Goal: Task Accomplishment & Management: Manage account settings

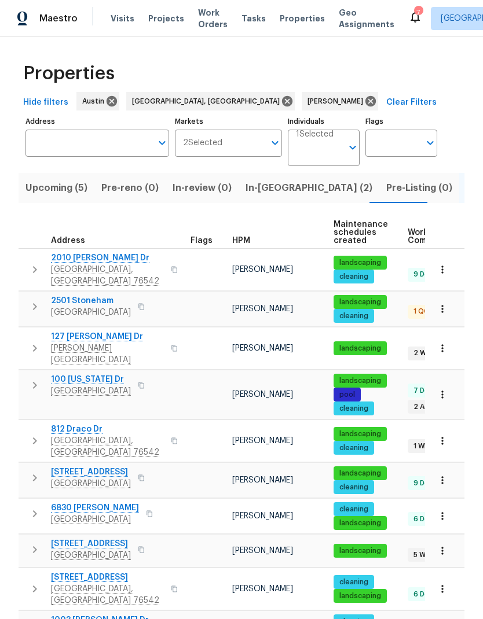
click at [267, 194] on span "In-reno (2)" at bounding box center [308, 188] width 127 height 16
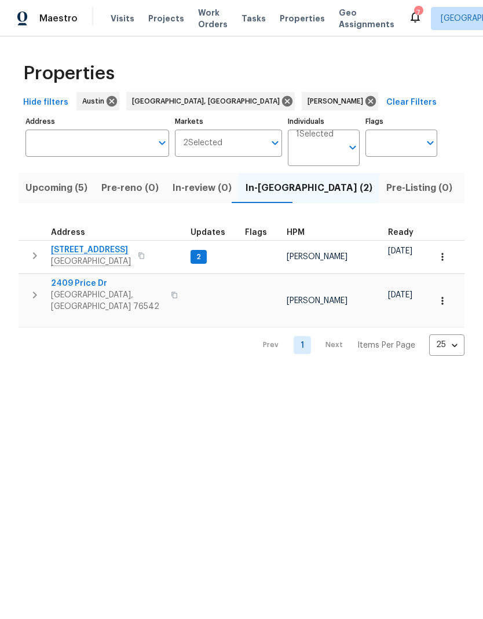
click at [72, 288] on span "2409 Price Dr" at bounding box center [107, 284] width 113 height 12
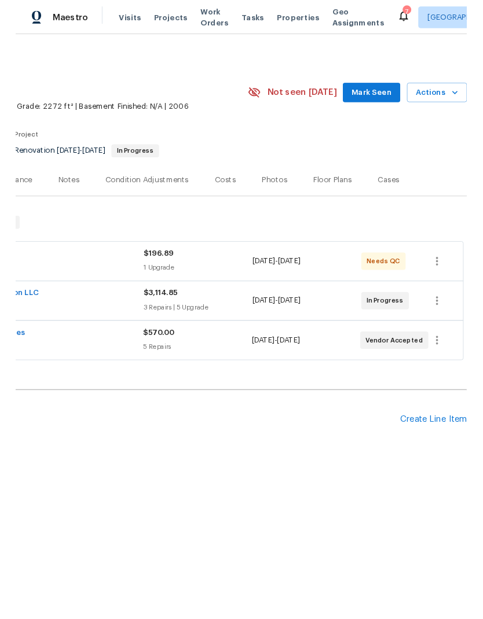
scroll to position [0, 171]
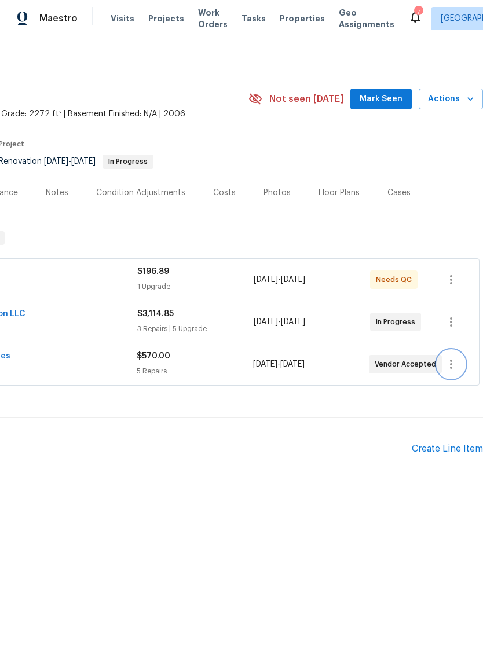
click at [450, 365] on icon "button" at bounding box center [451, 363] width 2 height 9
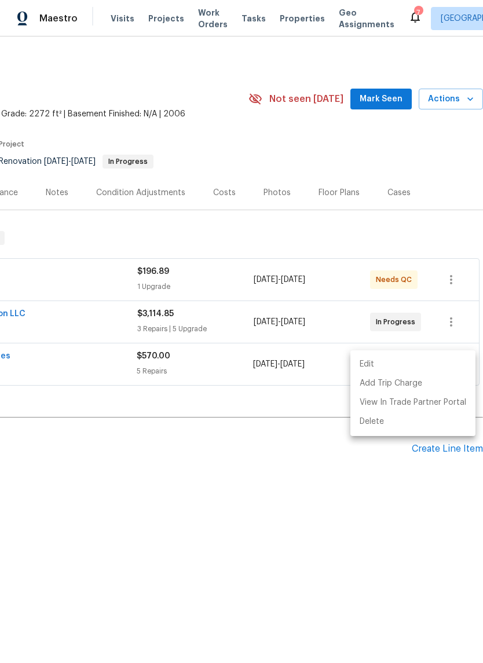
click at [406, 366] on li "Edit" at bounding box center [412, 364] width 125 height 19
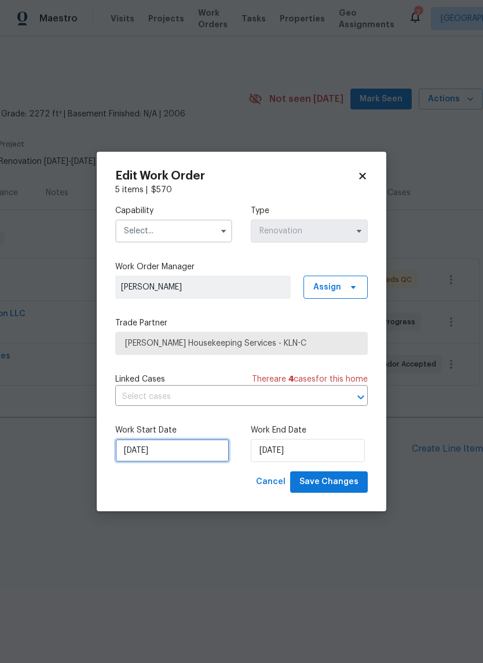
click at [193, 455] on input "[DATE]" at bounding box center [172, 450] width 114 height 23
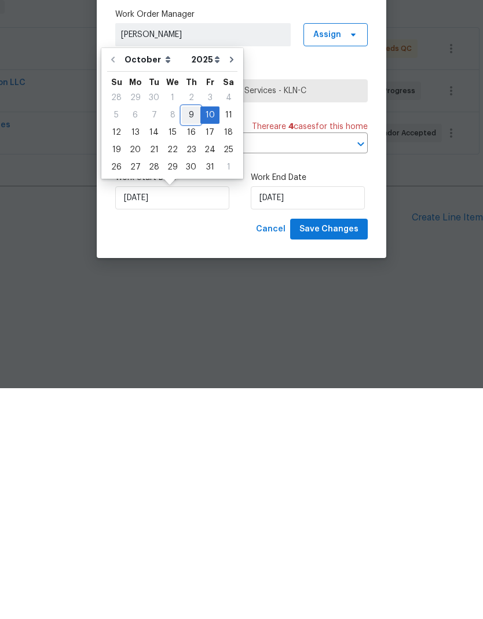
click at [194, 338] on div "9" at bounding box center [191, 346] width 19 height 16
type input "[DATE]"
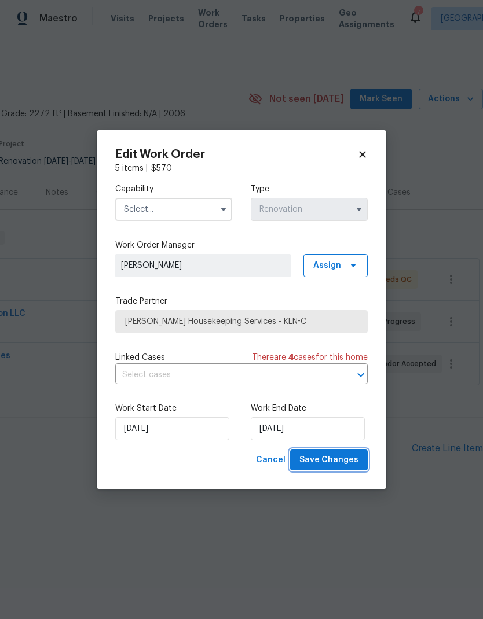
click at [346, 466] on span "Save Changes" at bounding box center [328, 460] width 59 height 14
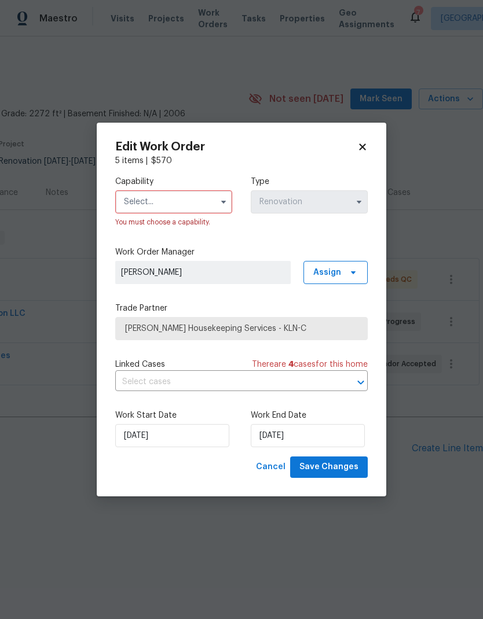
click at [202, 203] on input "text" at bounding box center [173, 201] width 117 height 23
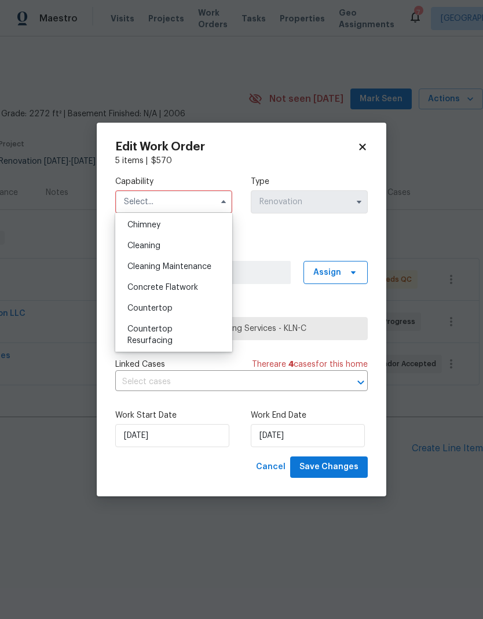
scroll to position [137, 0]
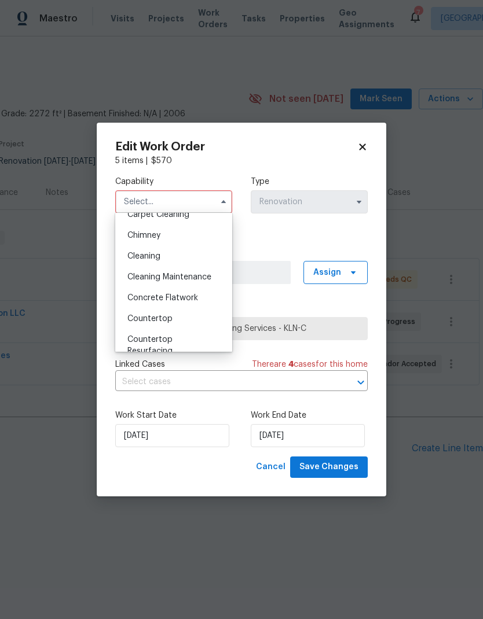
click at [185, 259] on div "Cleaning" at bounding box center [173, 256] width 111 height 21
type input "Cleaning"
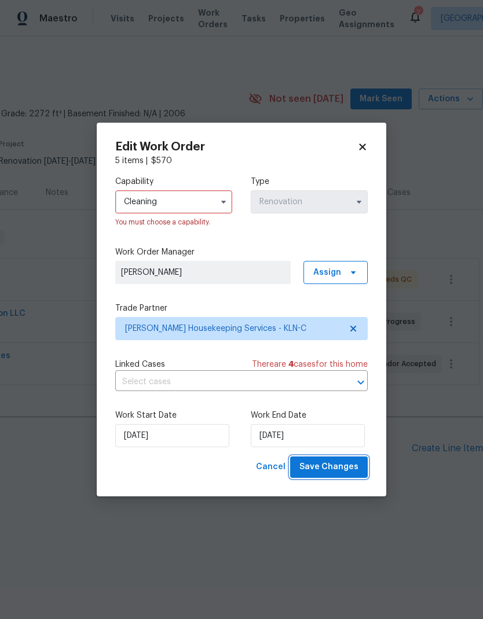
click at [345, 464] on span "Save Changes" at bounding box center [328, 467] width 59 height 14
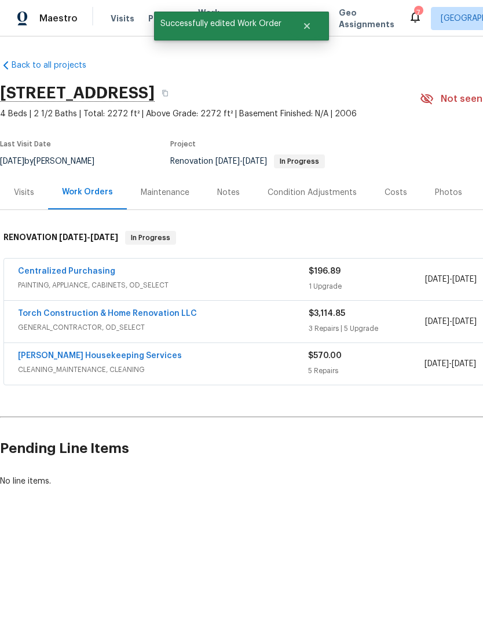
scroll to position [0, 0]
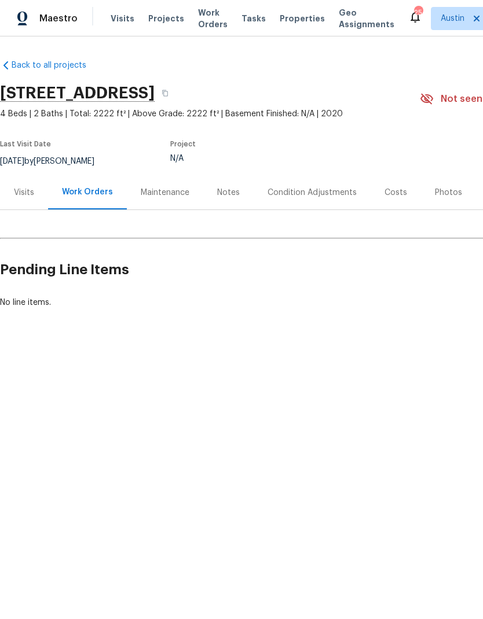
click at [30, 197] on div "Visits" at bounding box center [24, 193] width 20 height 12
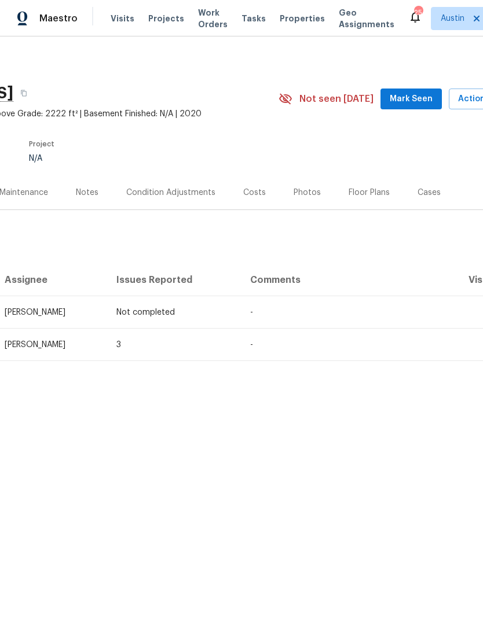
scroll to position [0, 141]
